Goal: Task Accomplishment & Management: Manage account settings

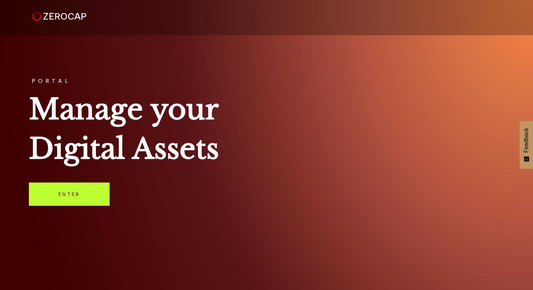
click at [72, 198] on link "Enter" at bounding box center [69, 193] width 81 height 23
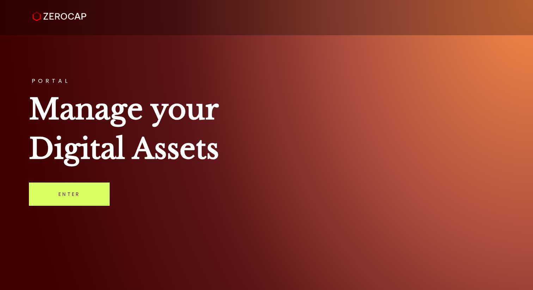
click at [84, 170] on div "PORTAL Manage your Digital Assets Enter" at bounding box center [266, 145] width 533 height 290
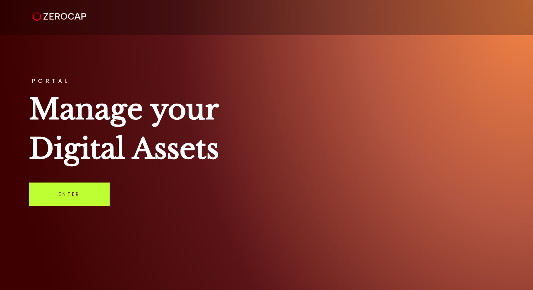
click at [84, 187] on link "Enter" at bounding box center [69, 193] width 81 height 23
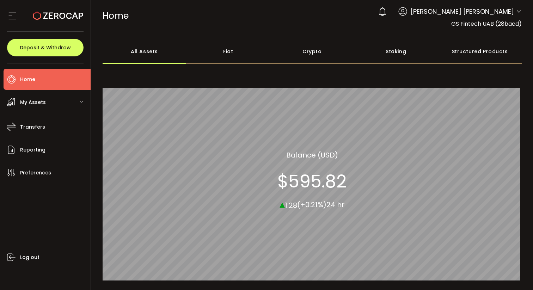
click at [477, 11] on span "[PERSON_NAME] [PERSON_NAME]" at bounding box center [461, 12] width 103 height 10
click at [517, 12] on icon at bounding box center [519, 12] width 6 height 6
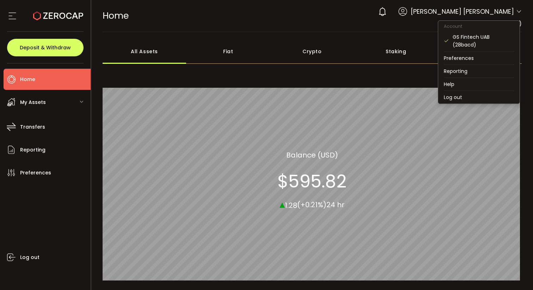
click at [516, 13] on icon at bounding box center [519, 12] width 6 height 6
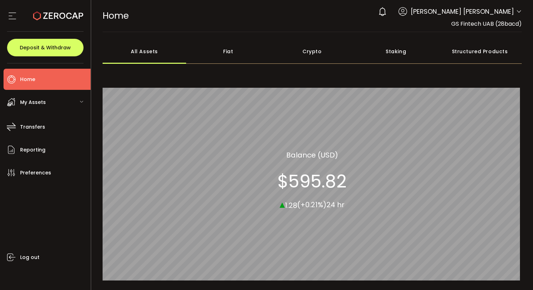
click at [439, 11] on div "[PERSON_NAME] [PERSON_NAME]" at bounding box center [456, 12] width 116 height 10
click at [407, 12] on icon at bounding box center [402, 11] width 9 height 9
click at [503, 11] on span "[PERSON_NAME] [PERSON_NAME]" at bounding box center [461, 12] width 103 height 10
click at [516, 13] on icon at bounding box center [519, 12] width 6 height 6
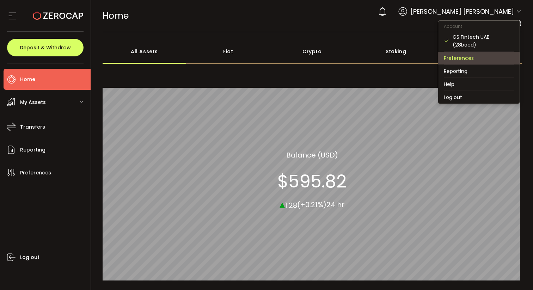
click at [480, 58] on li "Preferences" at bounding box center [478, 58] width 81 height 13
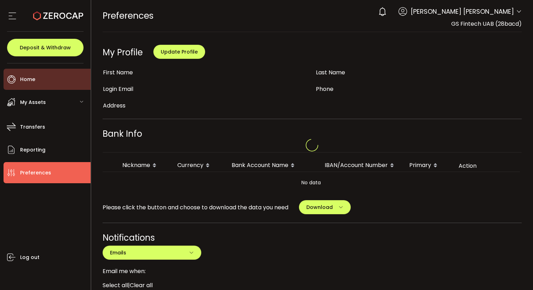
click at [54, 81] on li "Home" at bounding box center [47, 79] width 87 height 21
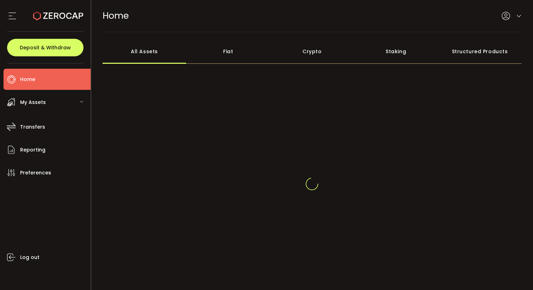
click at [55, 99] on div "My Assets" at bounding box center [47, 102] width 87 height 21
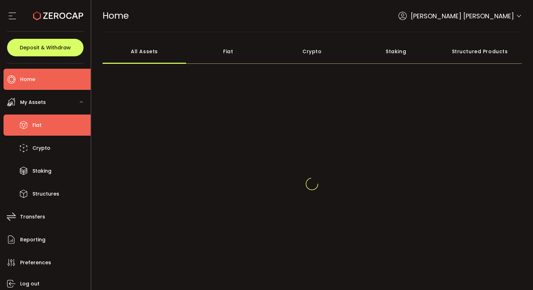
click at [51, 126] on li "Fiat" at bounding box center [47, 124] width 87 height 21
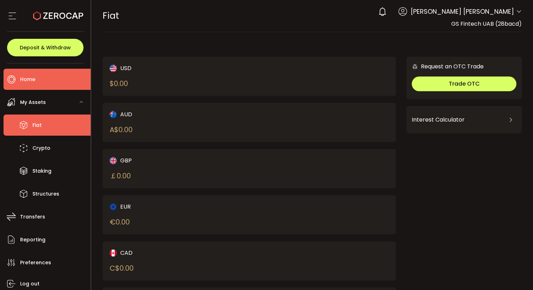
click at [58, 78] on li "Home" at bounding box center [47, 79] width 87 height 21
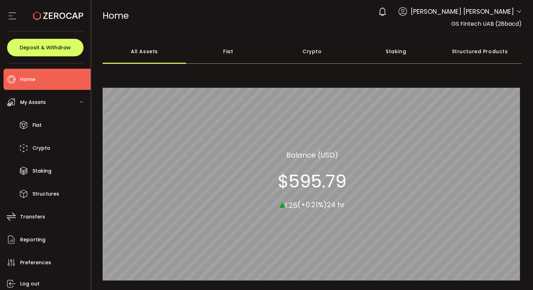
click at [299, 177] on section "$595.79" at bounding box center [312, 180] width 69 height 21
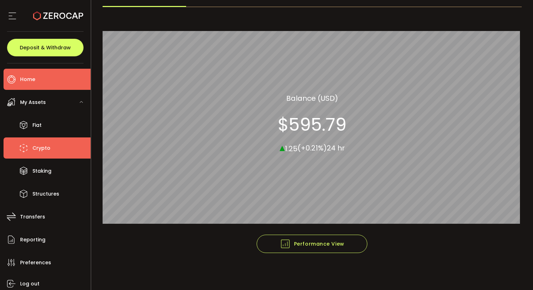
click at [38, 141] on li "Crypto" at bounding box center [47, 147] width 87 height 21
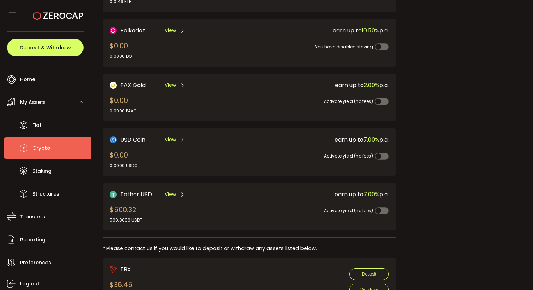
scroll to position [164, 0]
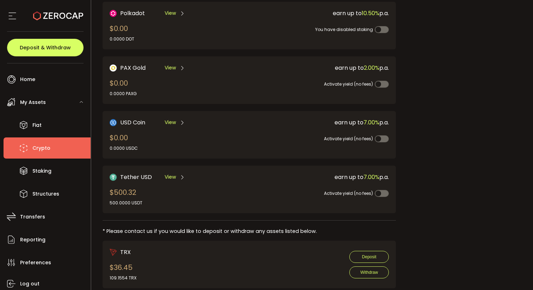
click at [178, 174] on div "View" at bounding box center [174, 177] width 20 height 9
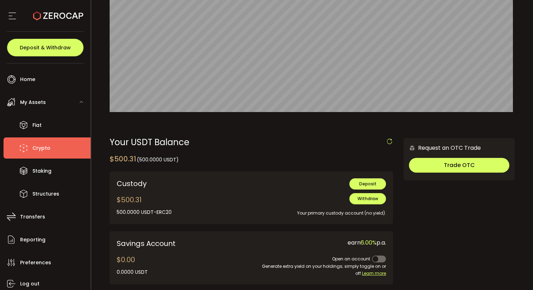
scroll to position [93, 0]
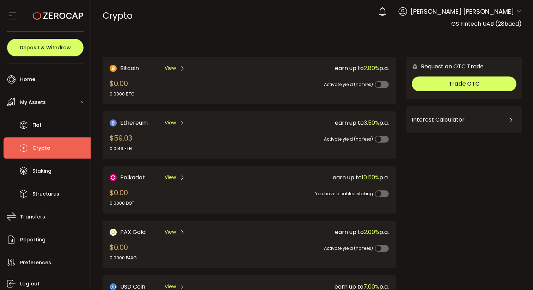
click at [516, 13] on icon at bounding box center [519, 12] width 6 height 6
click at [407, 12] on icon at bounding box center [402, 11] width 9 height 9
click at [517, 13] on icon at bounding box center [519, 12] width 6 height 6
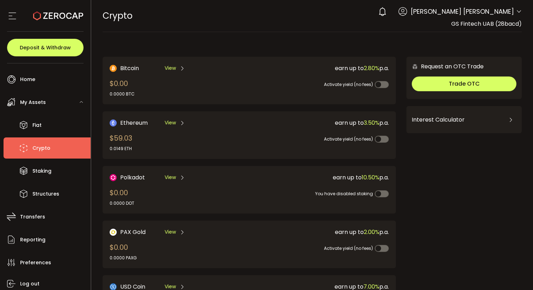
click at [517, 13] on icon at bounding box center [519, 12] width 6 height 6
click at [13, 17] on icon at bounding box center [12, 16] width 11 height 11
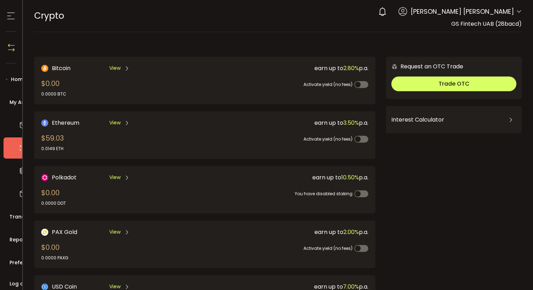
click at [23, 268] on aside "Deposit & Withdraw Home Trading My Assets Fiat Crypto Staking Structures Transf…" at bounding box center [11, 145] width 23 height 290
click at [23, 259] on aside "Deposit & Withdraw Home Trading My Assets Fiat Crypto Staking Structures Transf…" at bounding box center [11, 145] width 23 height 290
click at [23, 261] on aside "Deposit & Withdraw Home Trading My Assets Fiat Crypto Staking Structures Transf…" at bounding box center [11, 145] width 23 height 290
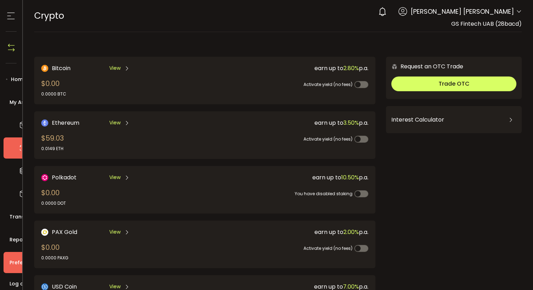
click at [25, 264] on span "Preferences" at bounding box center [25, 262] width 31 height 10
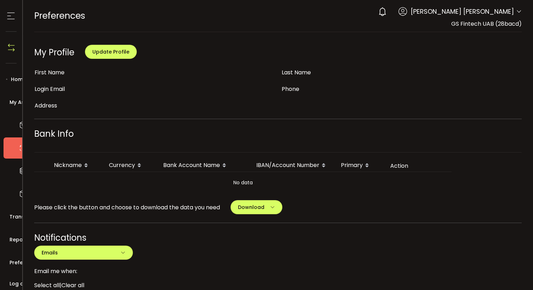
click at [38, 262] on div at bounding box center [278, 145] width 510 height 290
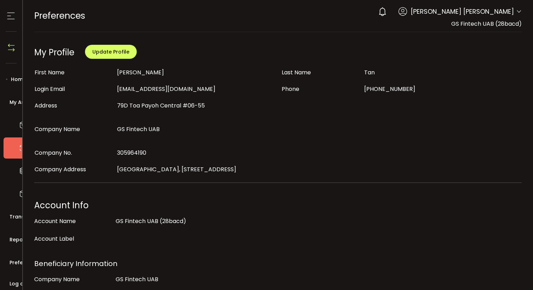
click at [45, 264] on div at bounding box center [266, 145] width 533 height 290
click at [31, 259] on div at bounding box center [266, 145] width 533 height 290
click at [24, 265] on div at bounding box center [266, 145] width 533 height 290
click at [37, 255] on div at bounding box center [266, 145] width 533 height 290
click at [35, 263] on div at bounding box center [266, 145] width 533 height 290
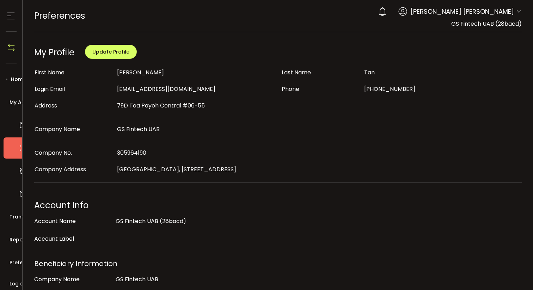
click at [44, 239] on div at bounding box center [266, 145] width 533 height 290
click at [35, 265] on div at bounding box center [266, 145] width 533 height 290
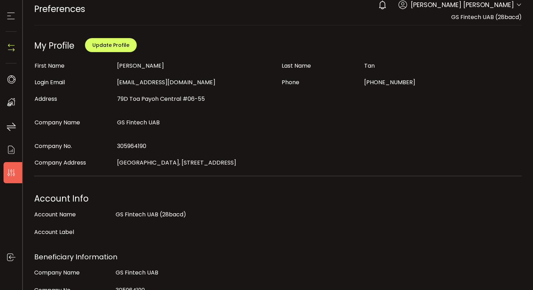
scroll to position [10, 0]
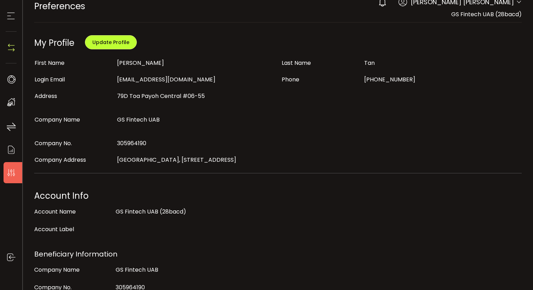
click at [123, 41] on span "Update Profile" at bounding box center [110, 42] width 37 height 7
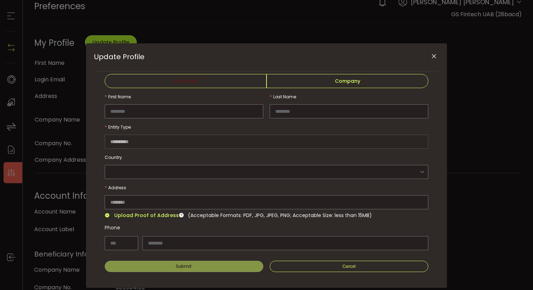
type input "**********"
type input "***"
type input "*********"
type input "**********"
type input "***"
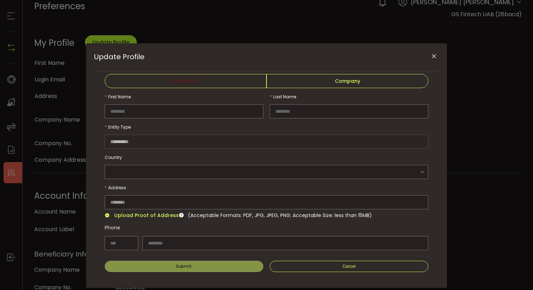
type input "********"
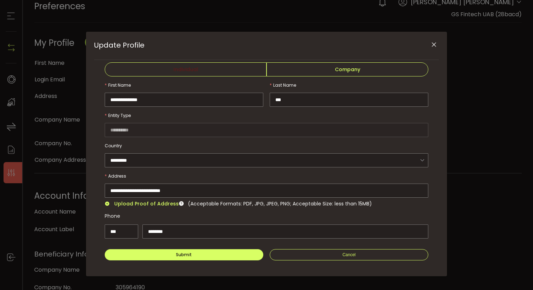
scroll to position [14, 0]
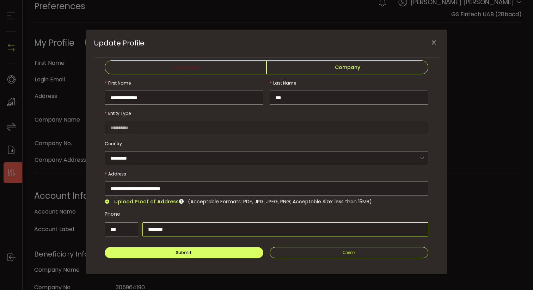
click at [158, 226] on input "********" at bounding box center [285, 229] width 286 height 14
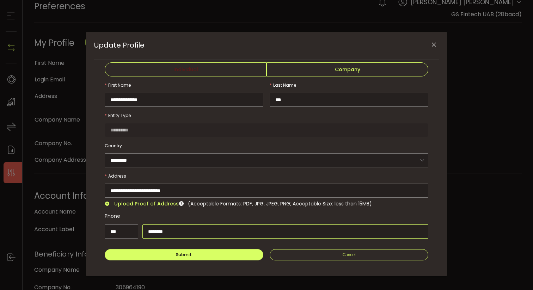
scroll to position [12, 0]
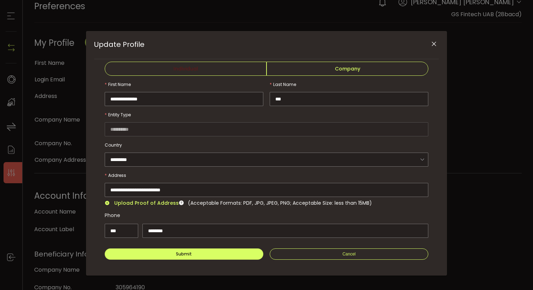
click at [310, 70] on span "Company" at bounding box center [347, 69] width 162 height 14
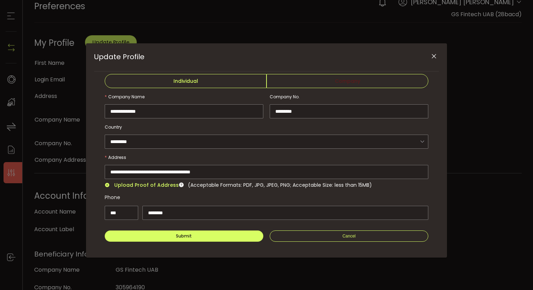
click at [223, 90] on div "**********" at bounding box center [184, 104] width 158 height 29
click at [222, 83] on span "Individual" at bounding box center [186, 81] width 162 height 14
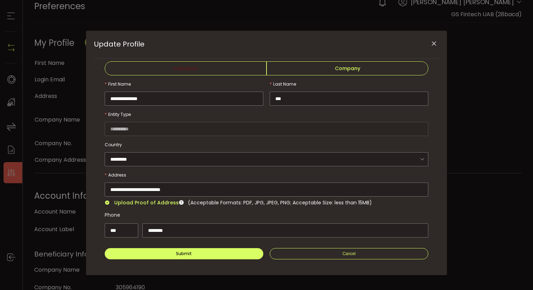
scroll to position [13, 0]
click at [334, 66] on span "Company" at bounding box center [347, 68] width 162 height 14
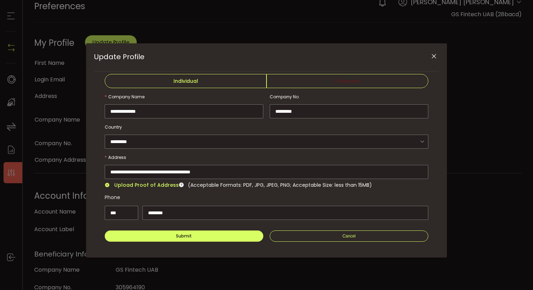
scroll to position [0, 0]
click at [166, 212] on input "********" at bounding box center [285, 213] width 286 height 14
click at [201, 79] on span "Individual" at bounding box center [186, 81] width 162 height 14
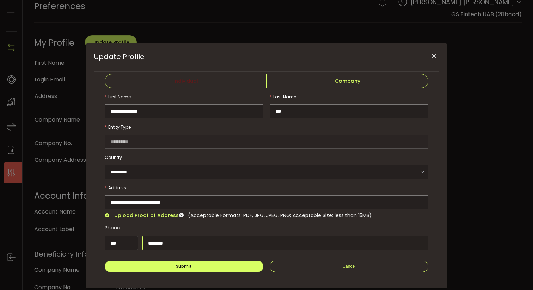
click at [166, 240] on input "********" at bounding box center [285, 243] width 286 height 14
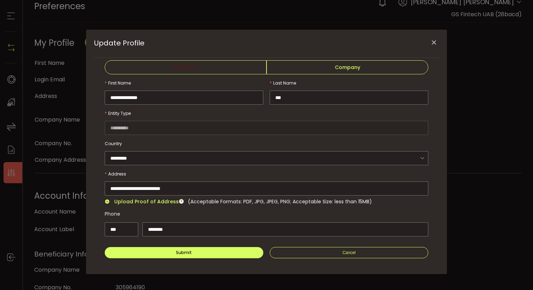
click at [319, 70] on span "Company" at bounding box center [347, 67] width 162 height 14
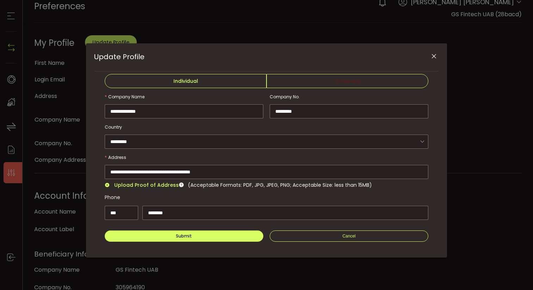
click at [236, 79] on span "Individual" at bounding box center [186, 81] width 162 height 14
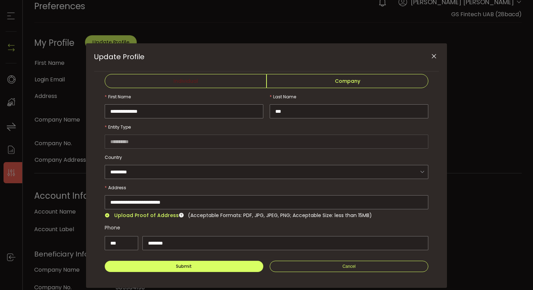
click at [302, 82] on span "Company" at bounding box center [347, 81] width 162 height 14
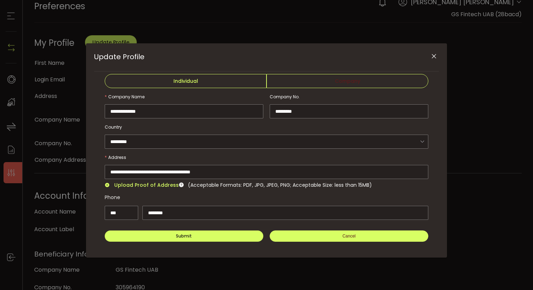
click at [291, 237] on button "Cancel" at bounding box center [348, 235] width 158 height 11
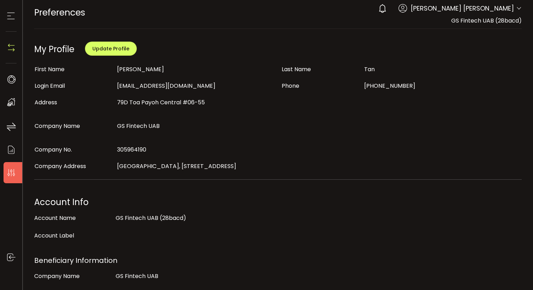
scroll to position [12, 0]
